Goal: Task Accomplishment & Management: Manage account settings

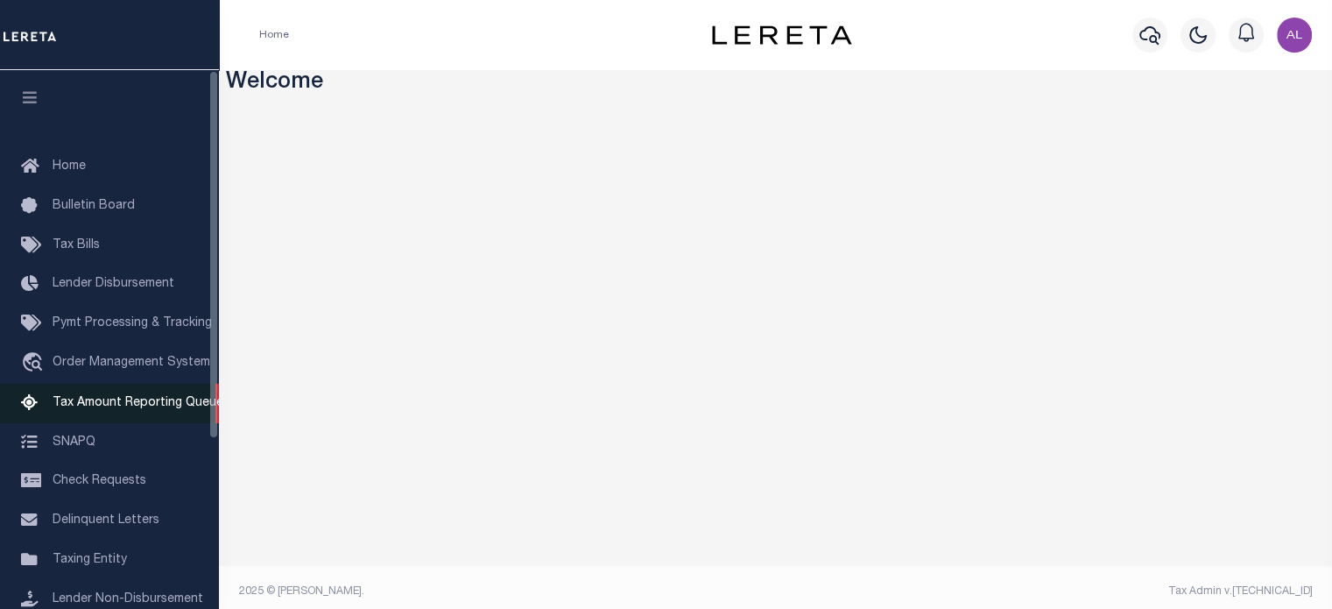
click at [123, 423] on link "Tax Amount Reporting Queue" at bounding box center [109, 403] width 219 height 39
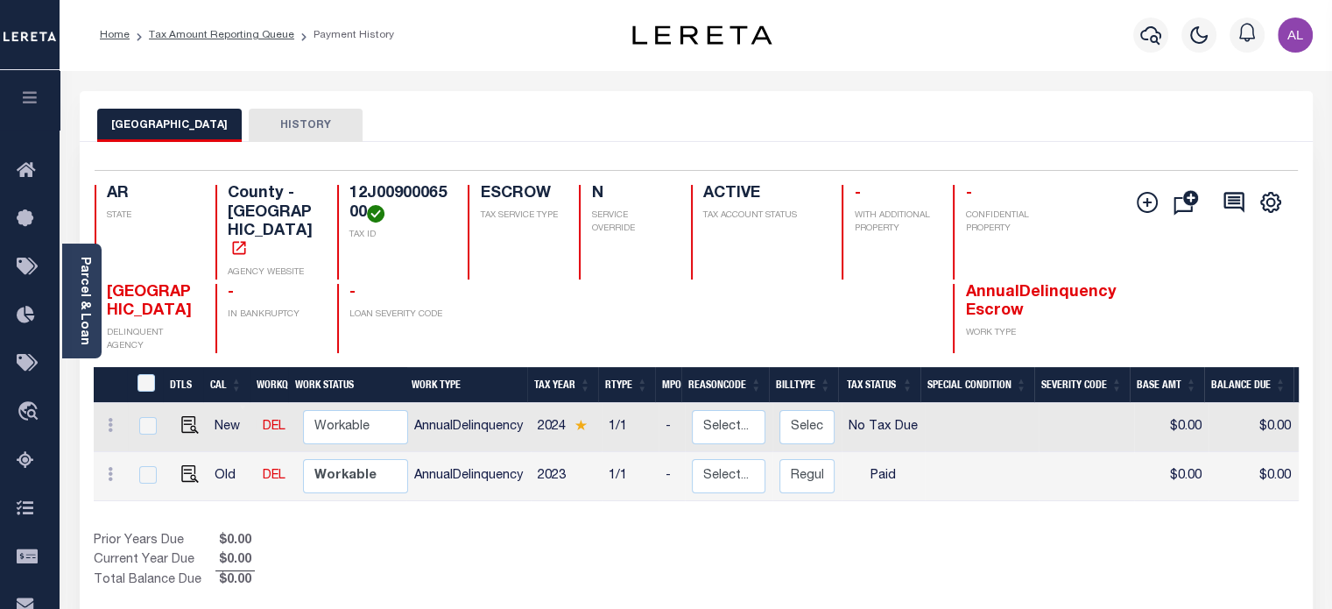
click at [98, 403] on td at bounding box center [111, 427] width 35 height 49
checkbox input "true"
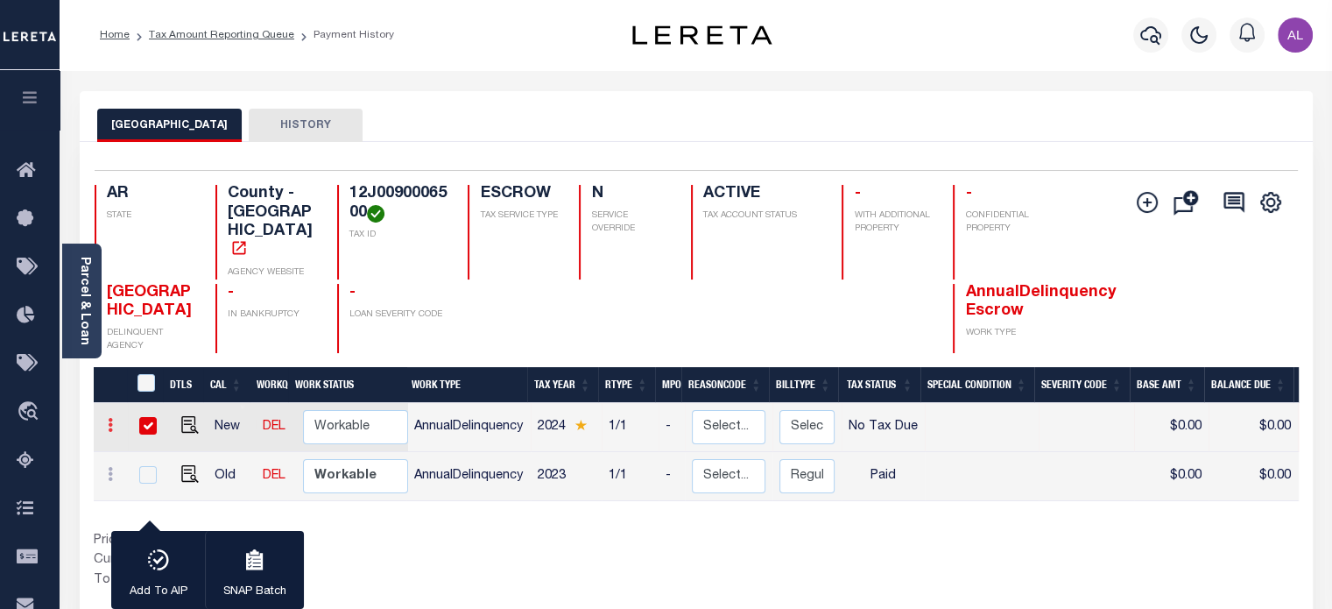
click at [106, 420] on link at bounding box center [110, 427] width 19 height 14
click at [219, 446] on img at bounding box center [216, 455] width 18 height 18
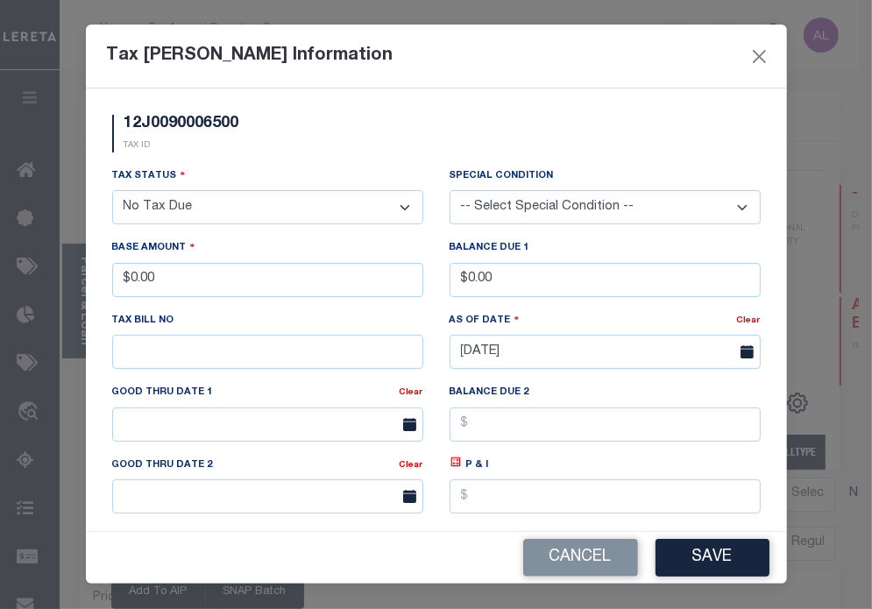
drag, startPoint x: 322, startPoint y: 301, endPoint x: 175, endPoint y: 265, distance: 151.5
click at [175, 265] on div "Base Amount $0.00" at bounding box center [267, 274] width 337 height 72
drag, startPoint x: 182, startPoint y: 272, endPoint x: 40, endPoint y: 267, distance: 142.0
click at [40, 267] on div "Tax [PERSON_NAME] Information 12J0090006500 TAX ID Installment: TaxID: 12J00900…" at bounding box center [436, 304] width 872 height 609
click at [709, 555] on button "Save" at bounding box center [712, 558] width 114 height 38
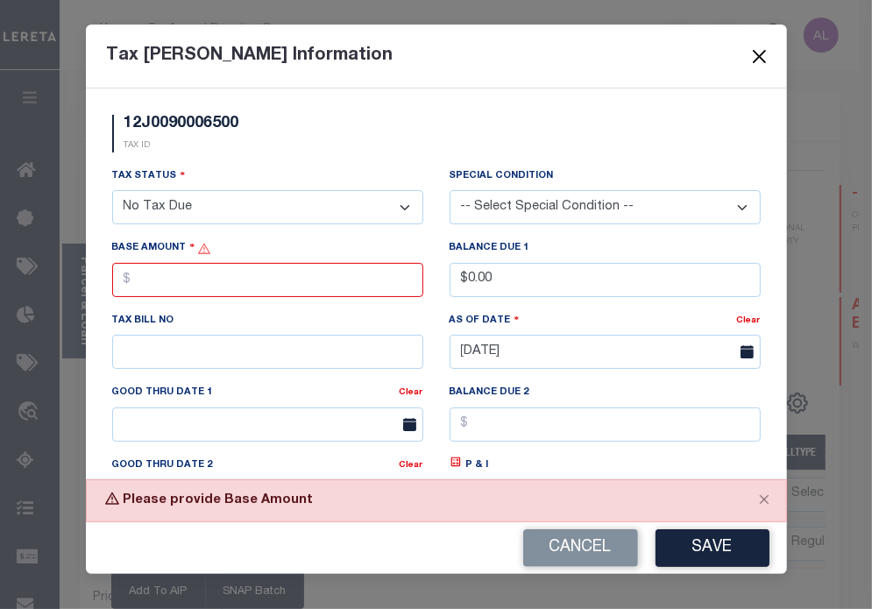
click at [751, 56] on button "Close" at bounding box center [758, 56] width 23 height 23
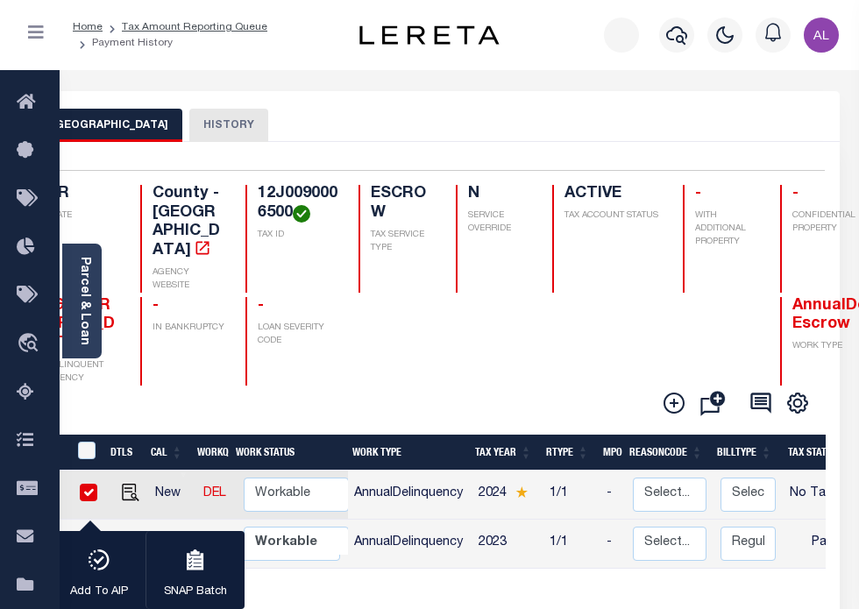
click at [53, 491] on icon at bounding box center [50, 491] width 5 height 14
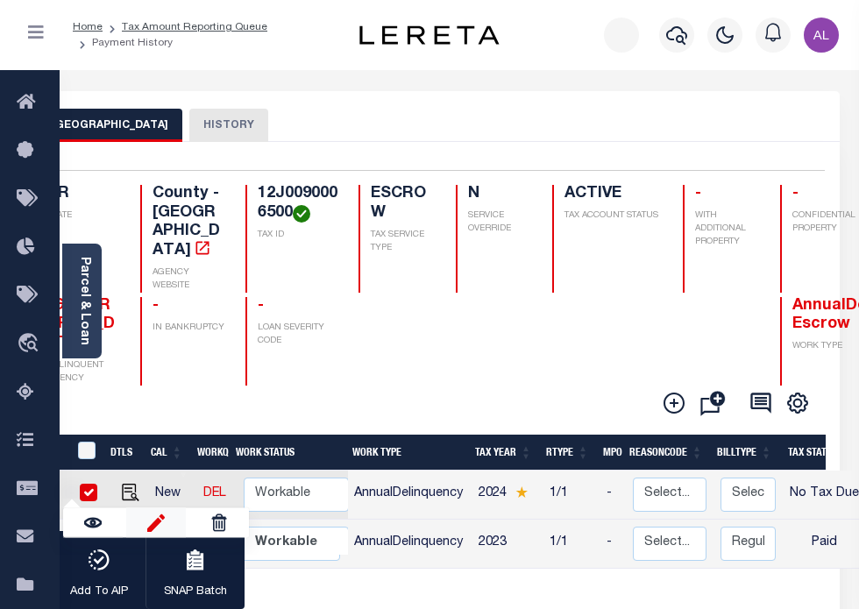
click at [165, 513] on img at bounding box center [156, 522] width 18 height 18
type input "$0.00"
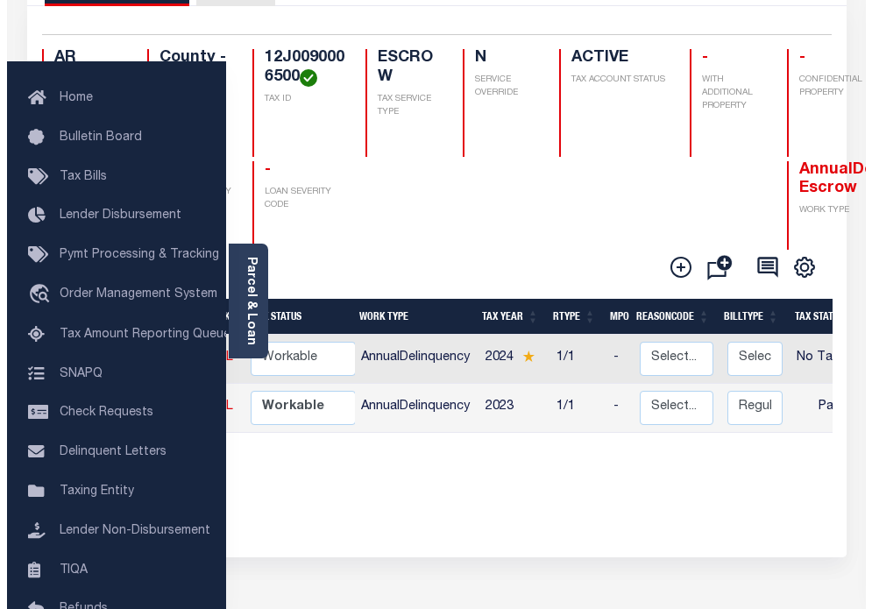
scroll to position [137, 0]
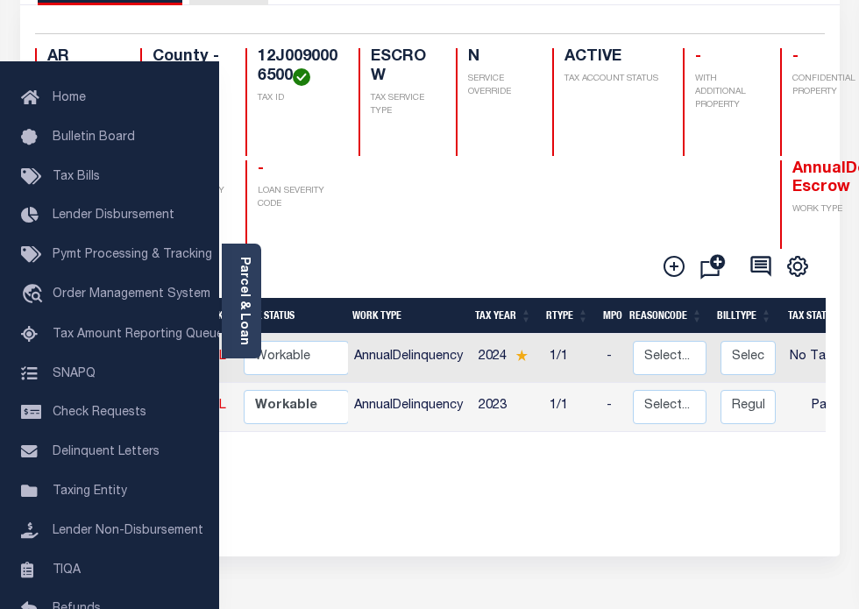
click at [53, 350] on icon at bounding box center [50, 355] width 5 height 14
click at [165, 383] on img at bounding box center [156, 386] width 18 height 18
select select "NTX"
type input "$0.00"
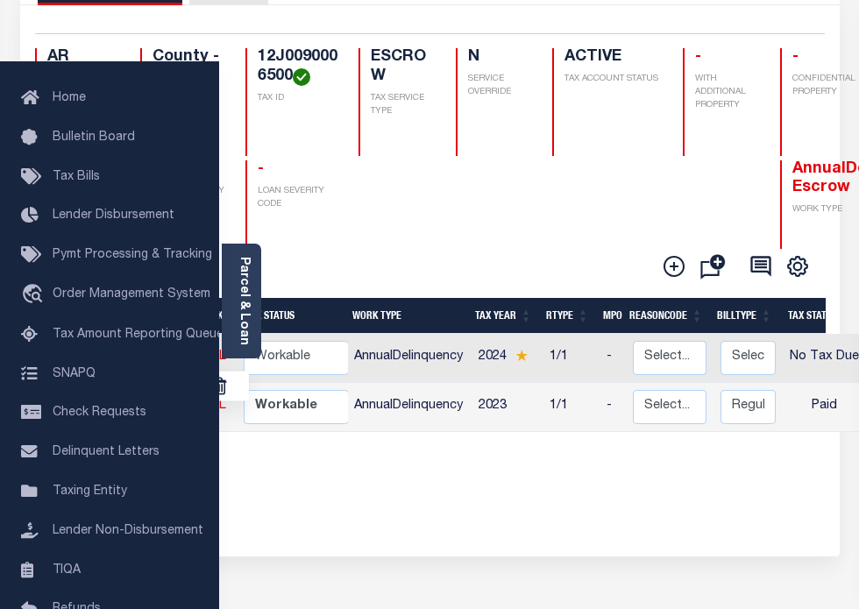
type input "[DATE]"
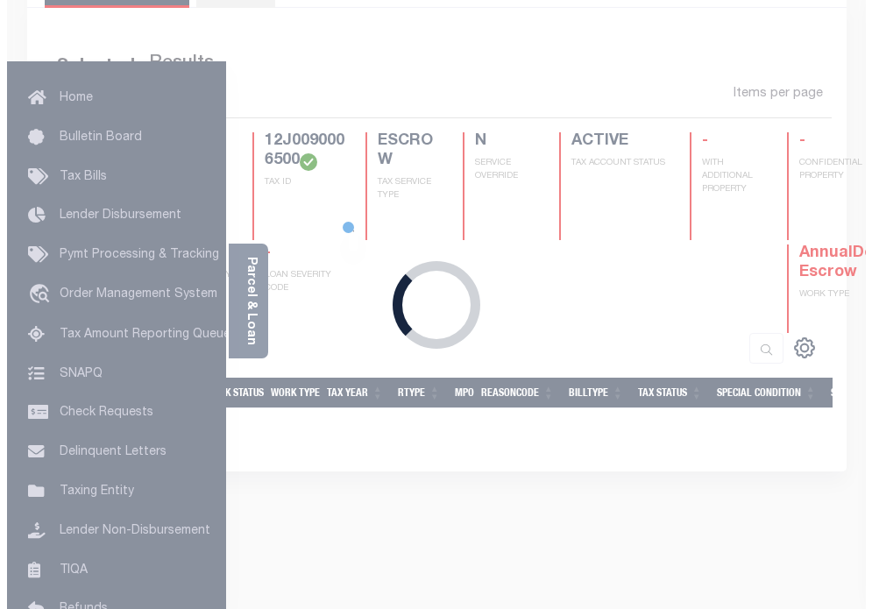
scroll to position [187, 0]
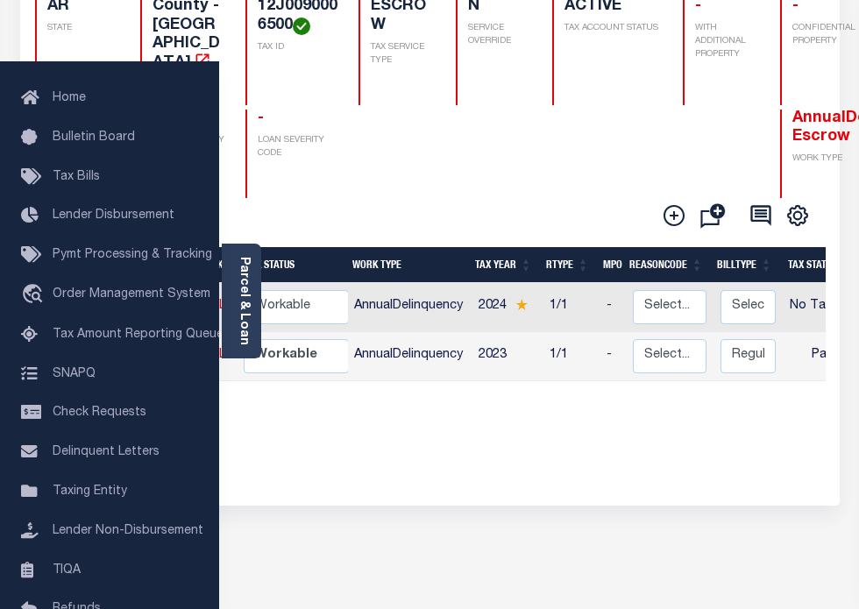
click at [53, 297] on icon at bounding box center [50, 304] width 5 height 14
click at [165, 331] on img at bounding box center [156, 335] width 18 height 18
select select "NTX"
type input "$0.00"
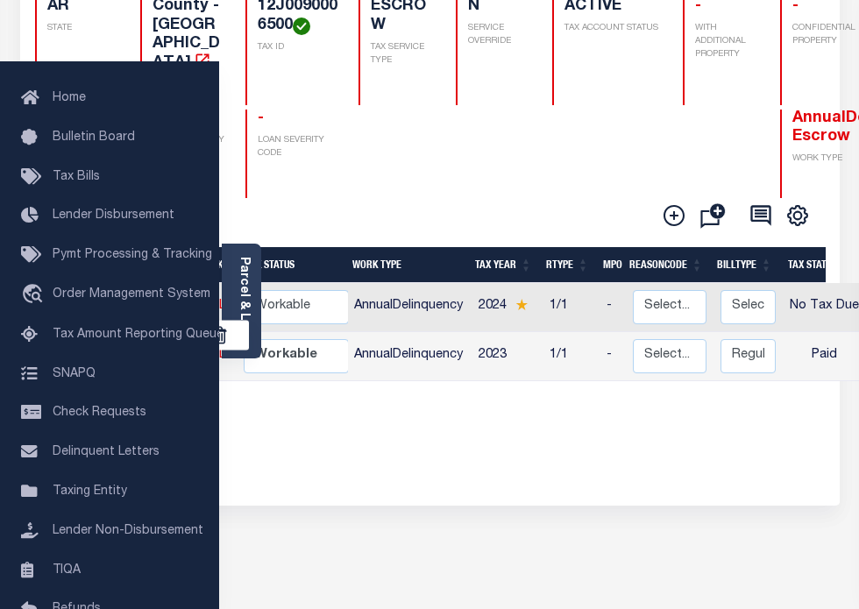
type input "[DATE]"
